Goal: Check status: Check status

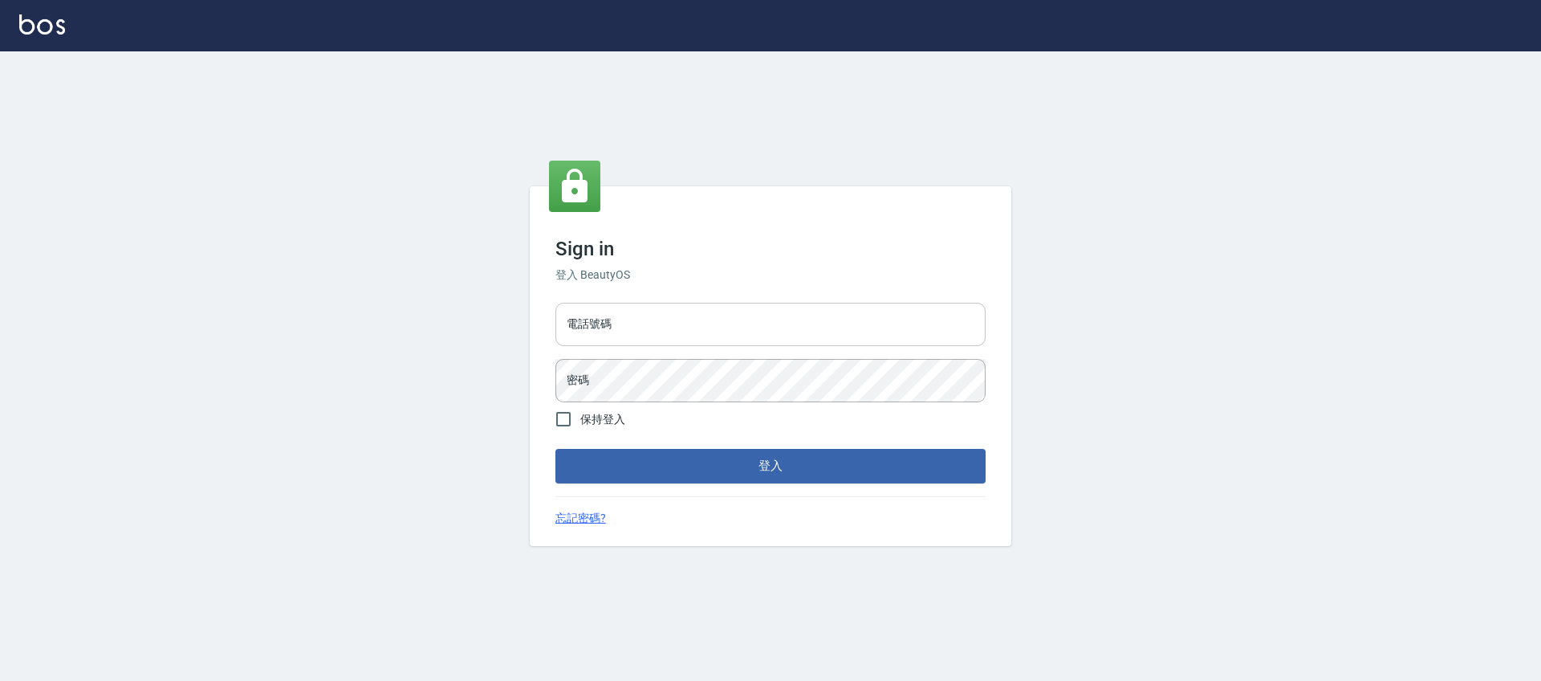
click at [718, 328] on input "電話號碼" at bounding box center [771, 324] width 430 height 43
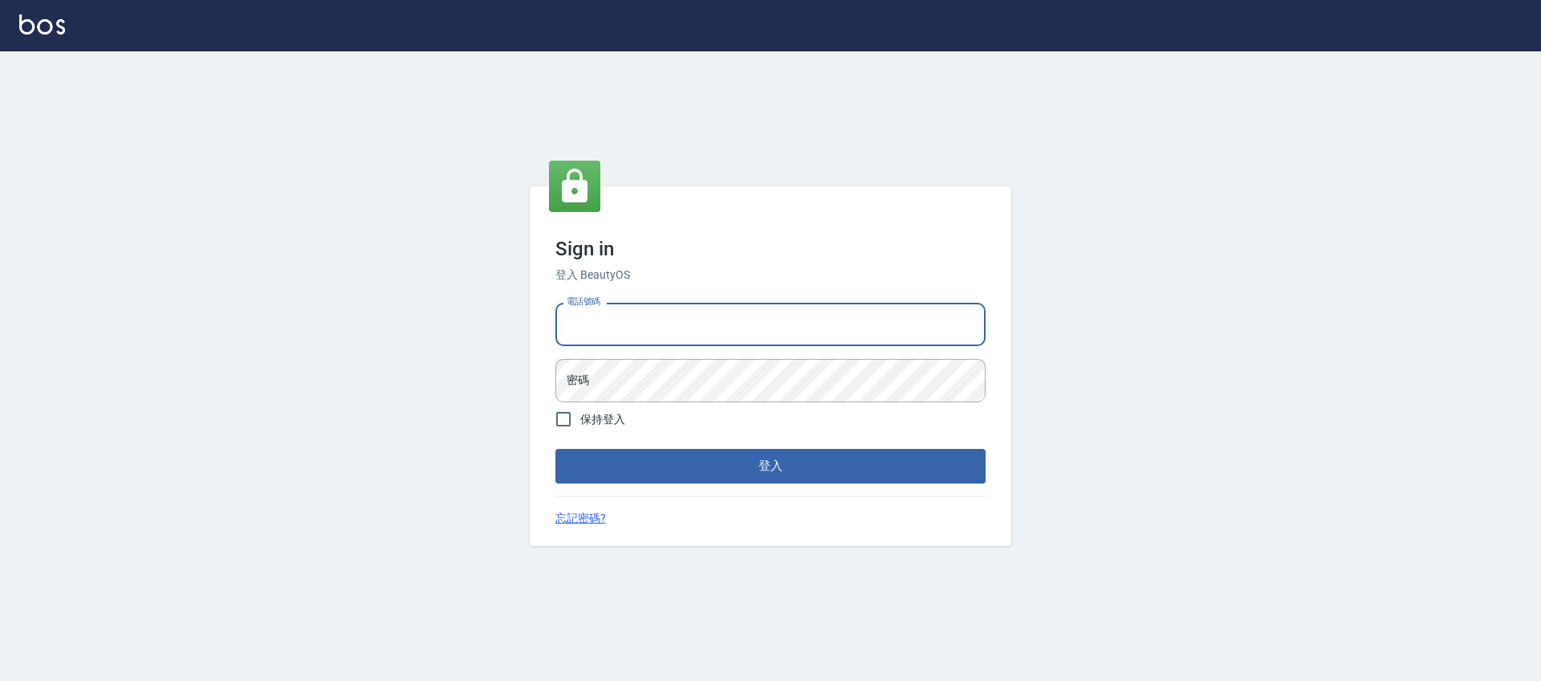
type input "0981921116"
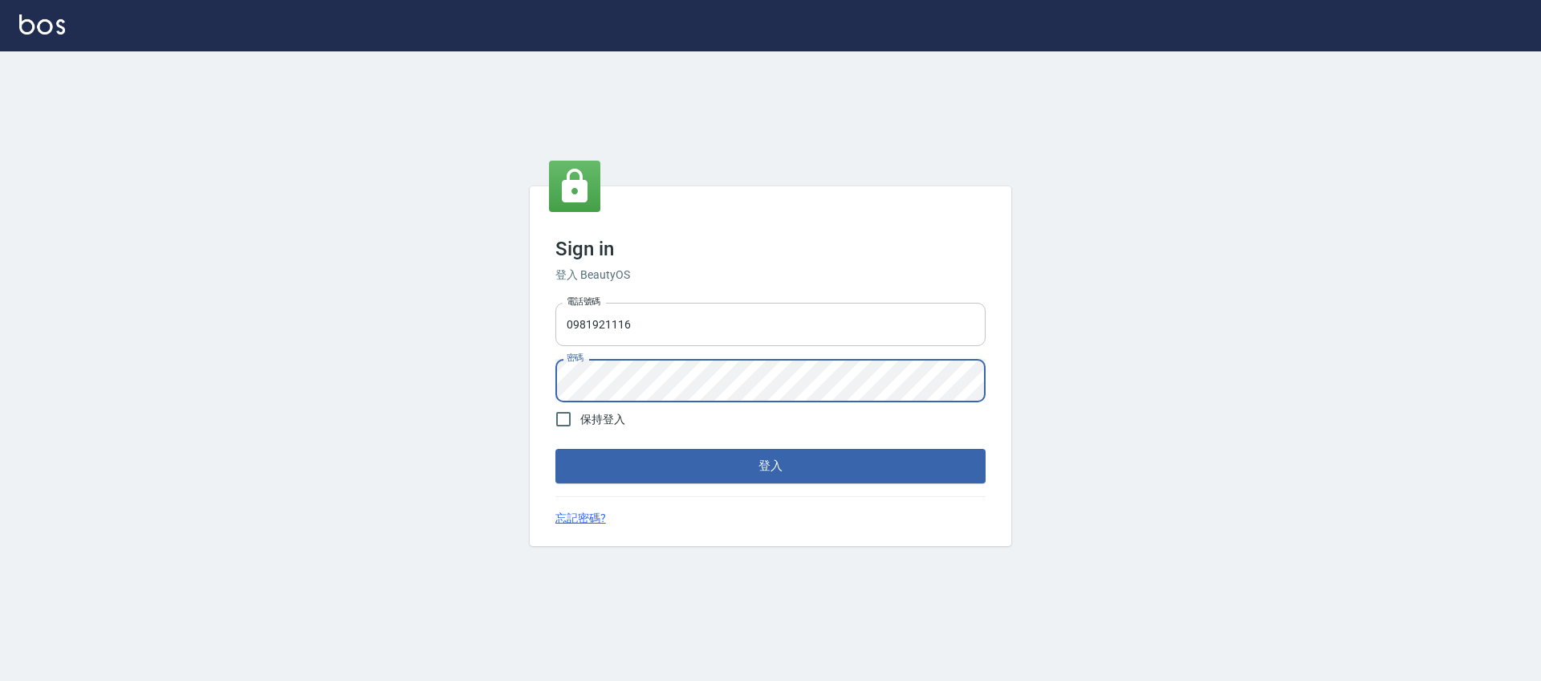
click at [556, 449] on button "登入" at bounding box center [771, 466] width 430 height 34
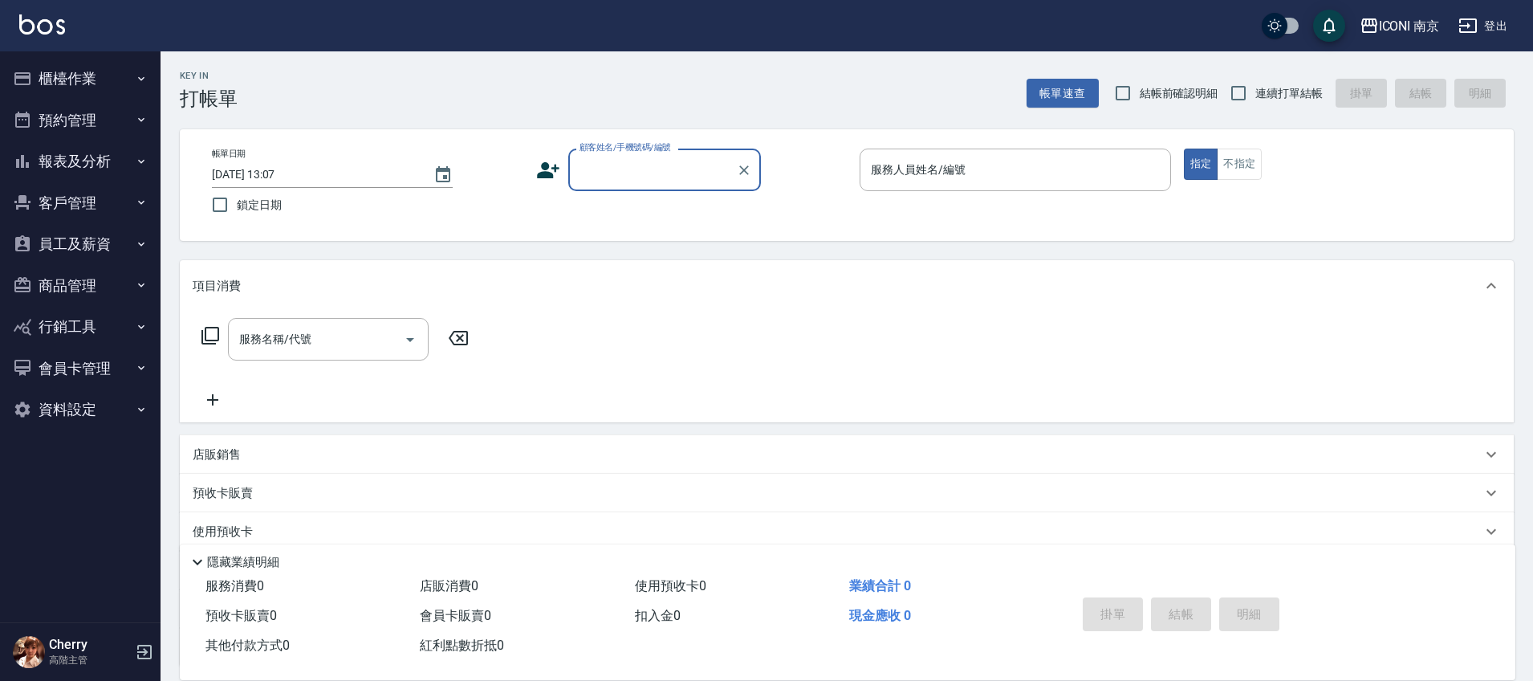
click at [64, 244] on button "員工及薪資" at bounding box center [80, 244] width 148 height 42
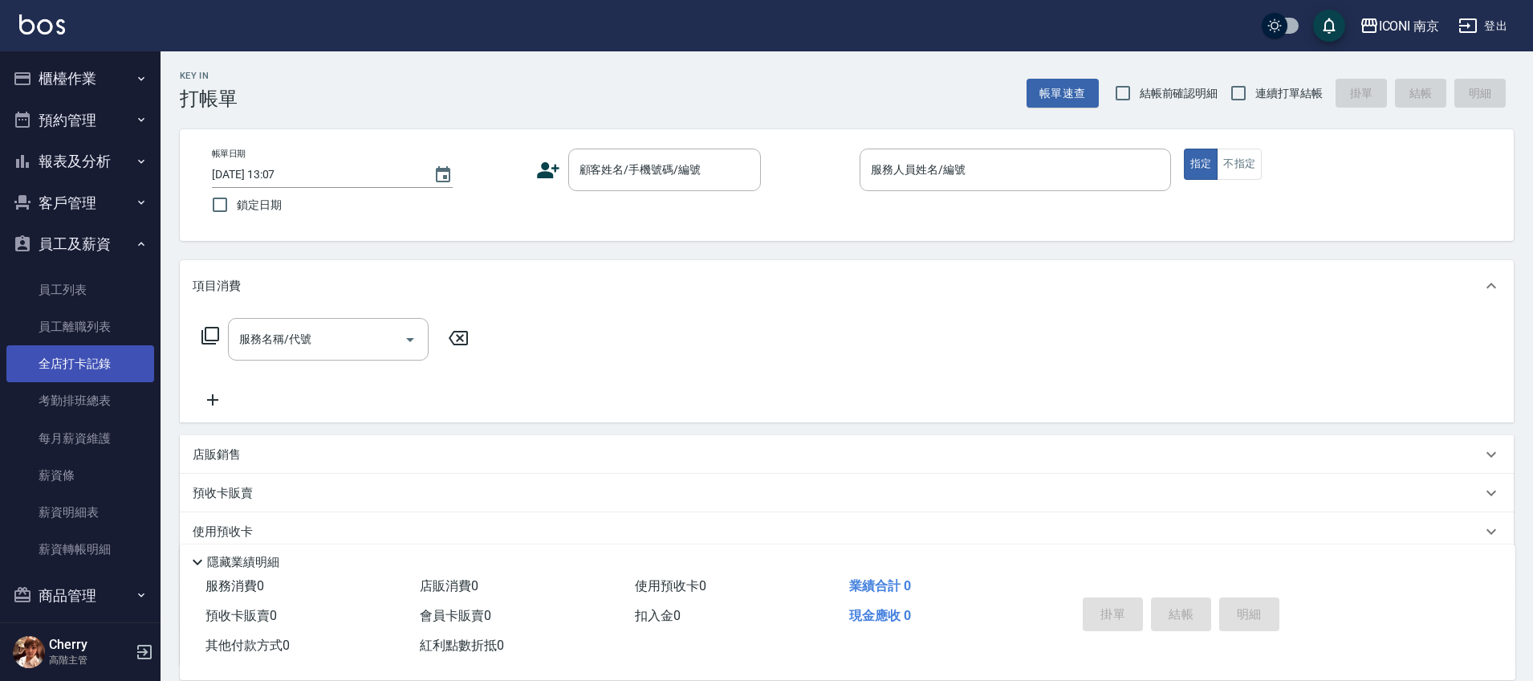
click at [74, 367] on link "全店打卡記錄" at bounding box center [80, 363] width 148 height 37
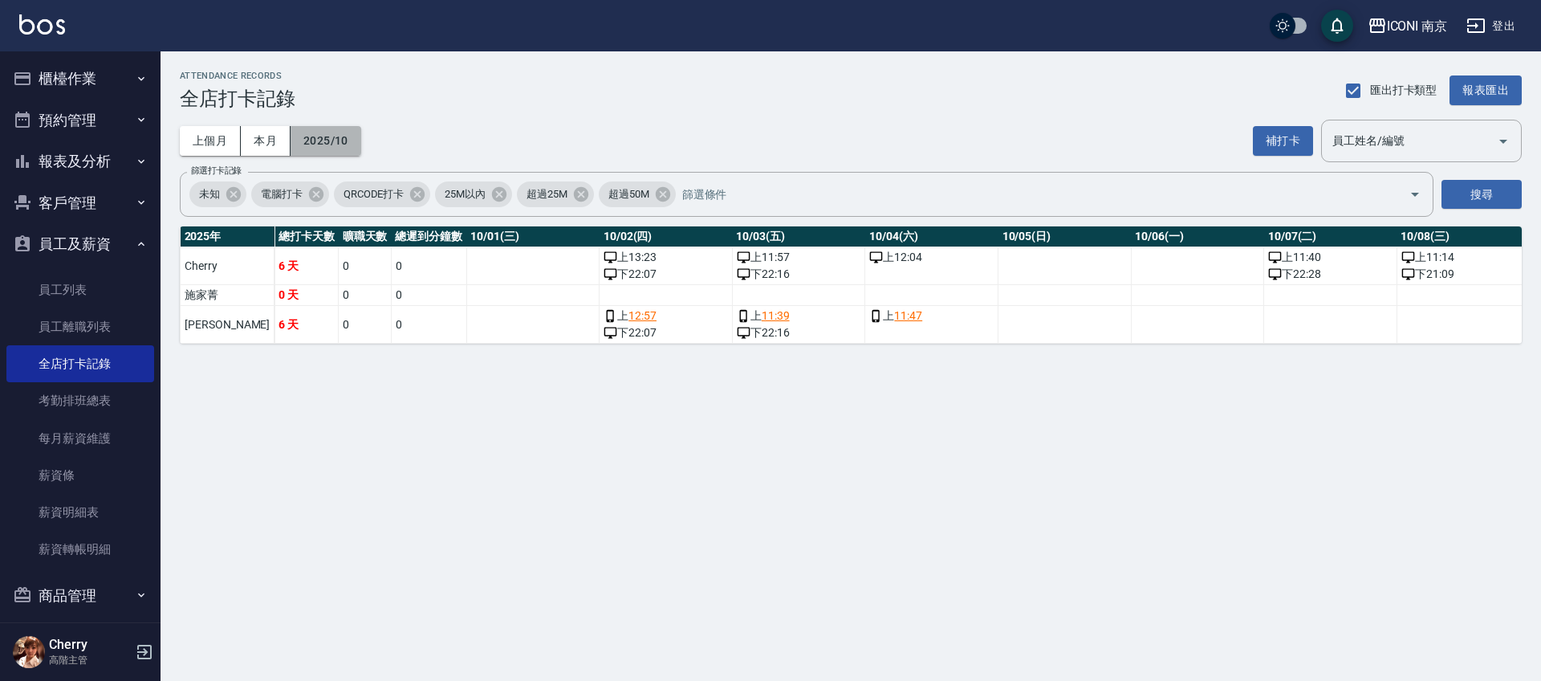
click at [308, 150] on button "2025/10" at bounding box center [326, 141] width 71 height 30
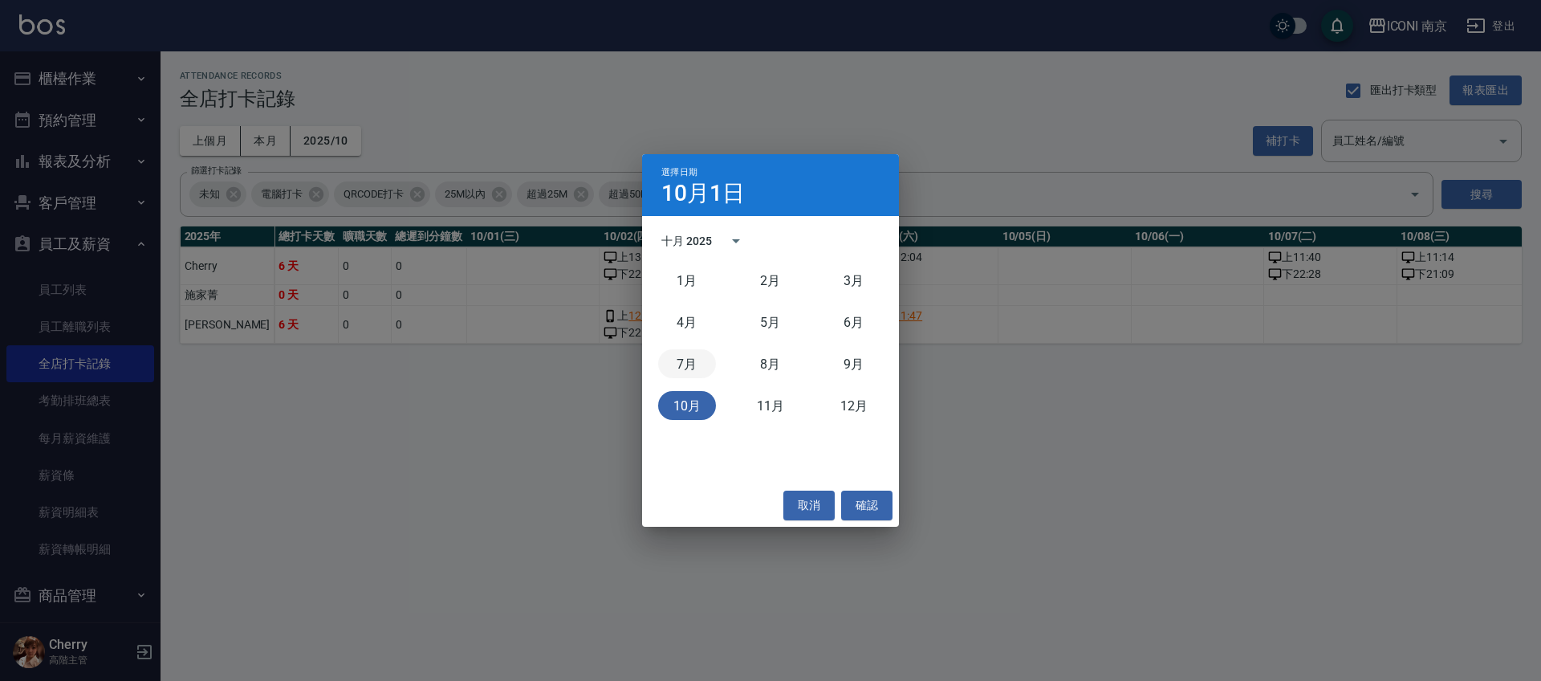
click at [679, 364] on button "7月" at bounding box center [687, 363] width 58 height 29
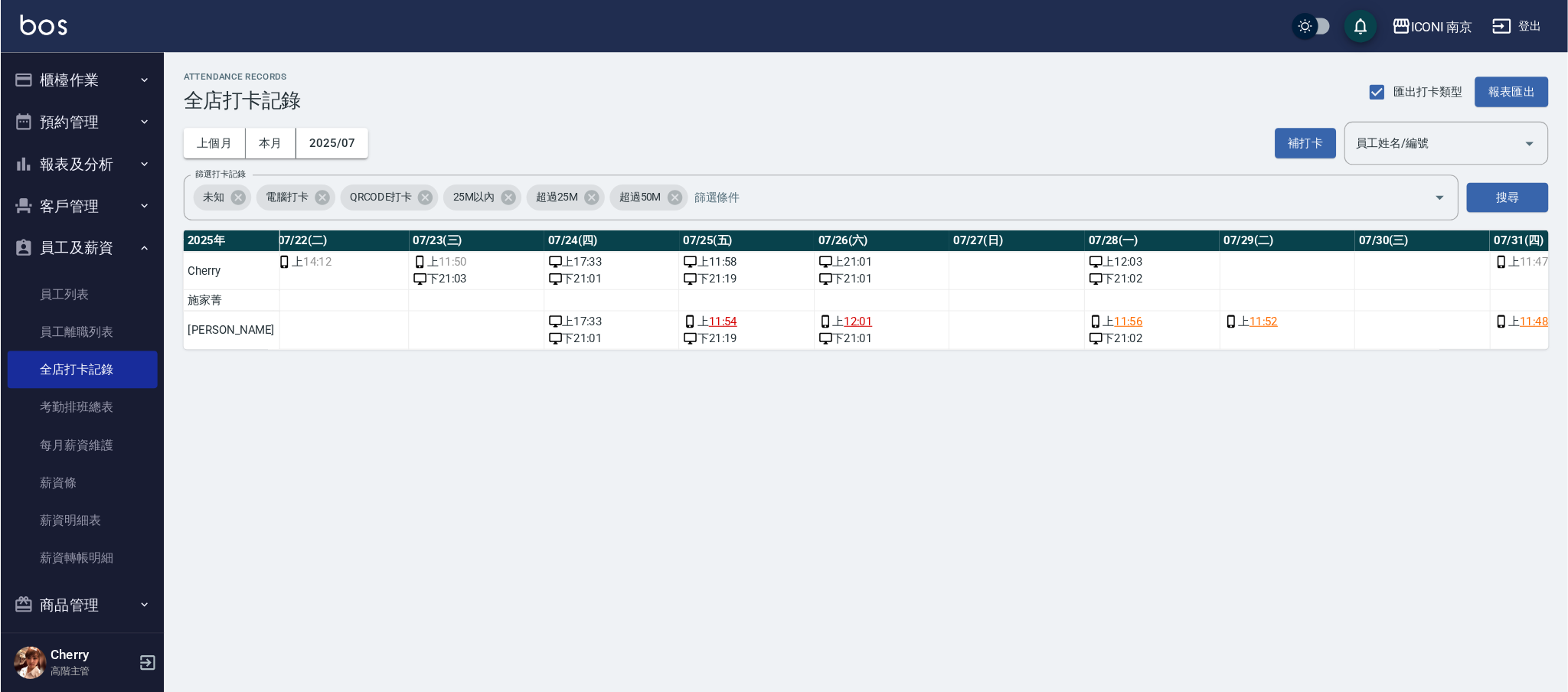
scroll to position [0, 2878]
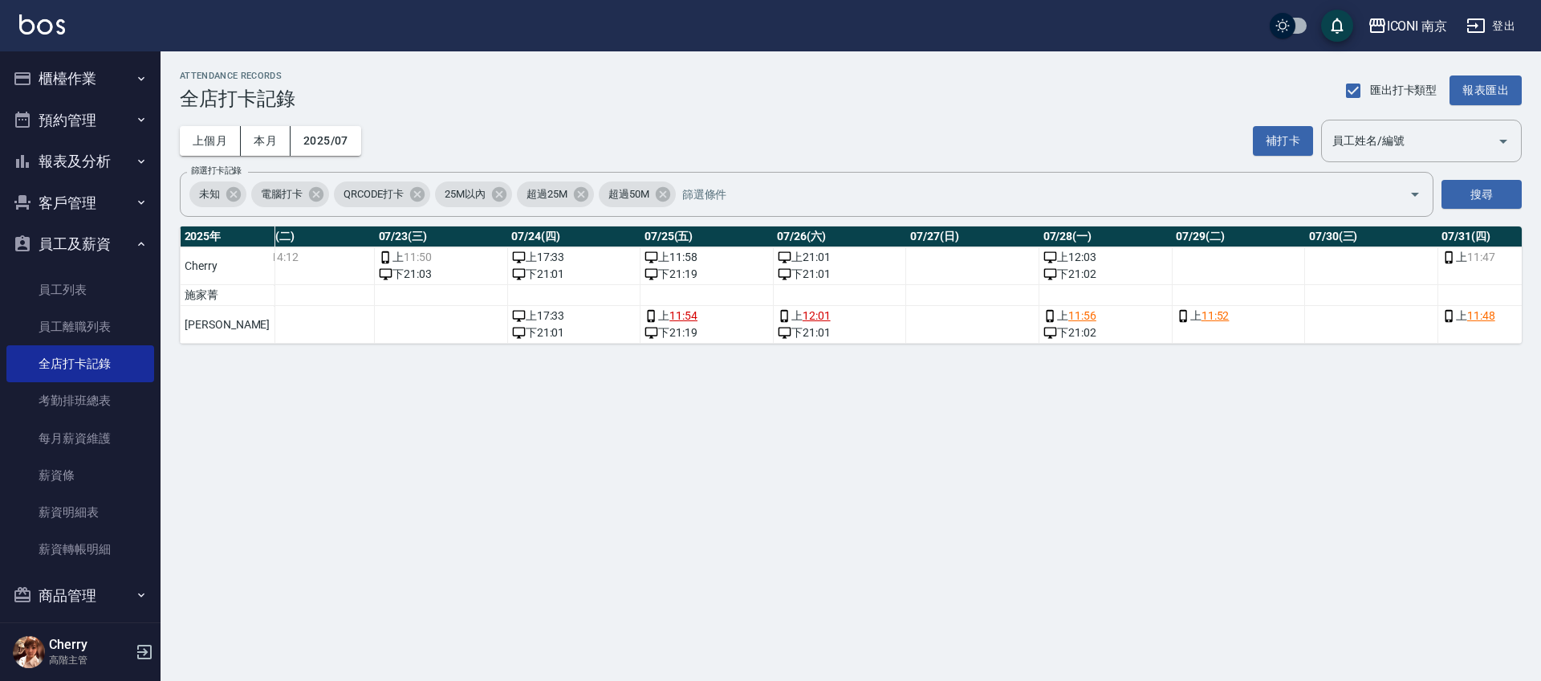
click at [397, 446] on div "ATTENDANCE RECORDS 全店打卡記錄 匯出打卡類型 報表匯出 上個月 本月 2025/07 補打卡 員工姓名/編號 員工姓名/編號 篩選打卡記錄…" at bounding box center [770, 340] width 1541 height 681
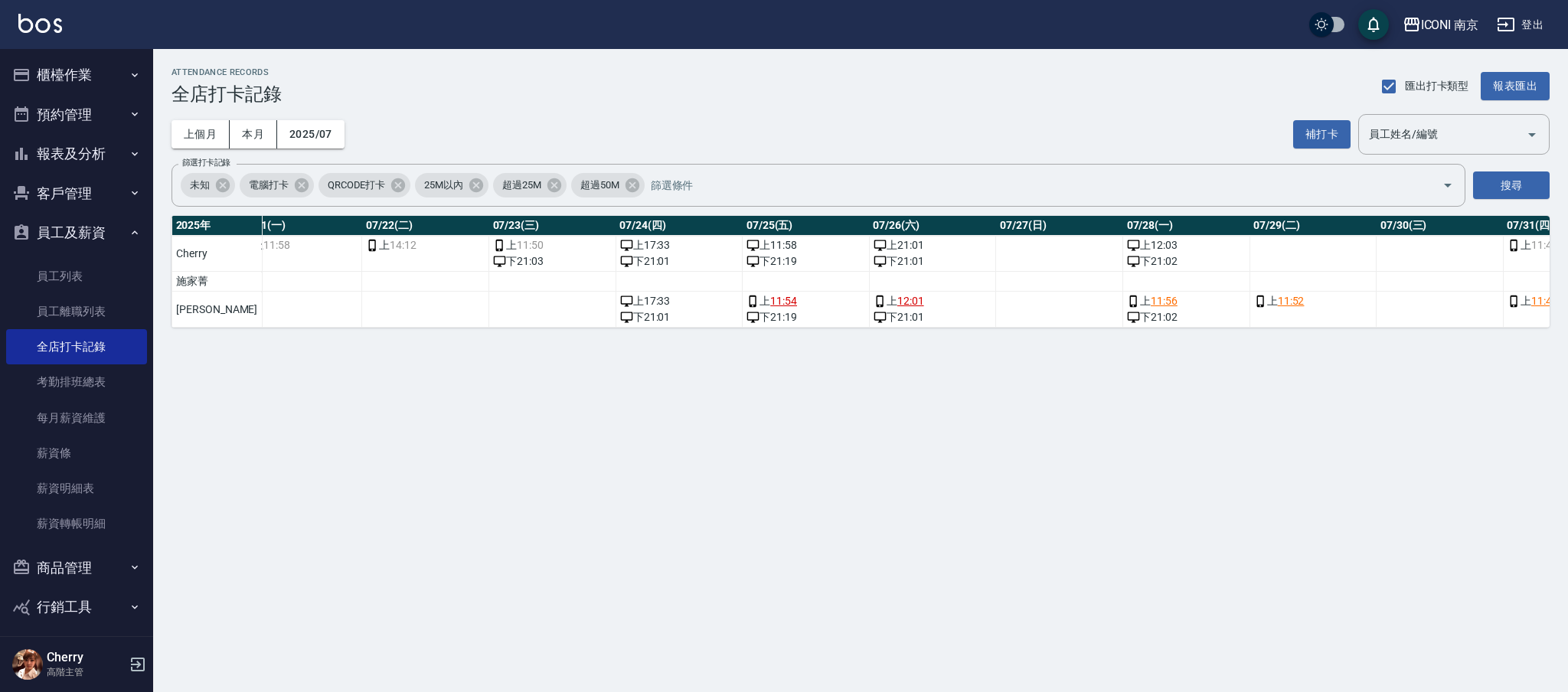
click at [480, 489] on div "ATTENDANCE RECORDS 全店打卡記錄 匯出打卡類型 報表匯出 上個月 本月 2025/07 補打卡 員工姓名/編號 員工姓名/編號 篩選打卡記錄…" at bounding box center [784, 346] width 1568 height 692
